Goal: Task Accomplishment & Management: Use online tool/utility

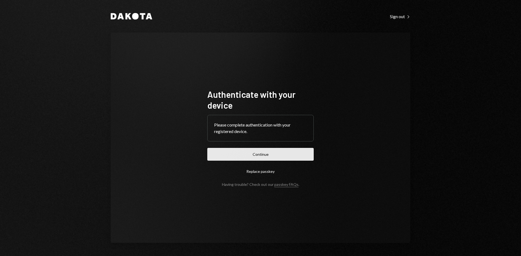
click at [250, 156] on button "Continue" at bounding box center [260, 154] width 106 height 13
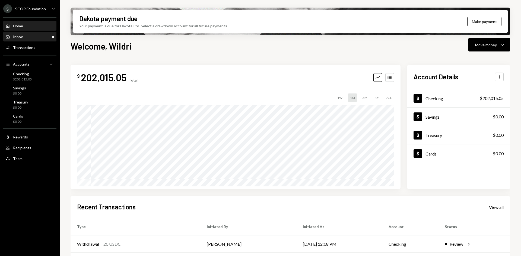
click at [41, 36] on div "Inbox Inbox" at bounding box center [29, 36] width 49 height 5
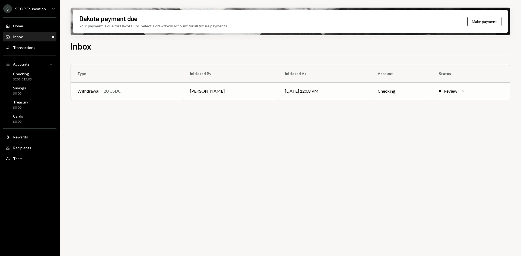
click at [219, 91] on td "[PERSON_NAME]" at bounding box center [230, 91] width 95 height 17
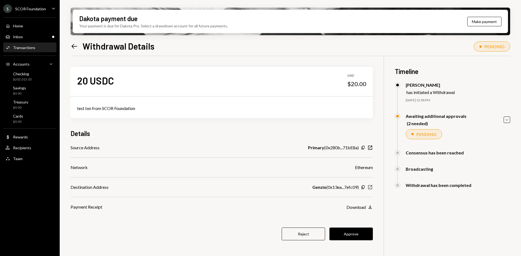
click at [371, 188] on icon "New Window" at bounding box center [369, 187] width 5 height 5
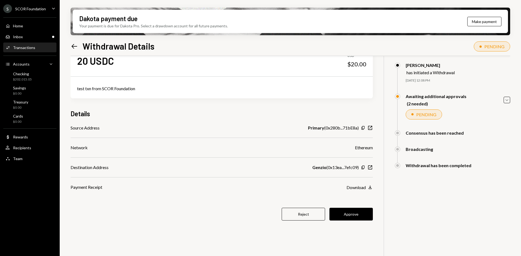
scroll to position [27, 0]
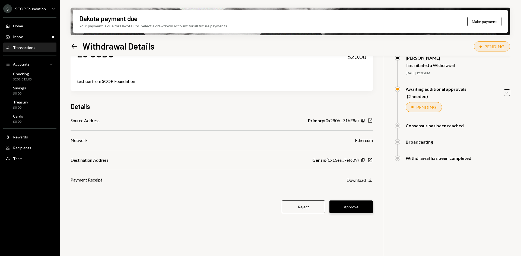
click at [358, 210] on button "Approve" at bounding box center [350, 207] width 43 height 13
